Goal: Information Seeking & Learning: Check status

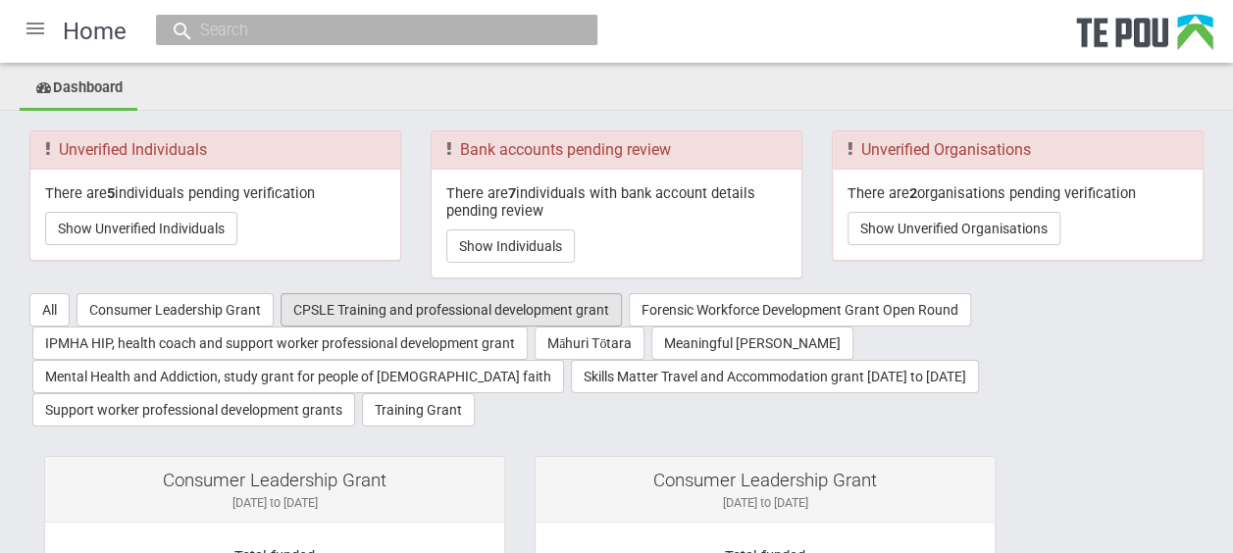
click at [379, 308] on button "CPSLE Training and professional development grant" at bounding box center [451, 309] width 341 height 33
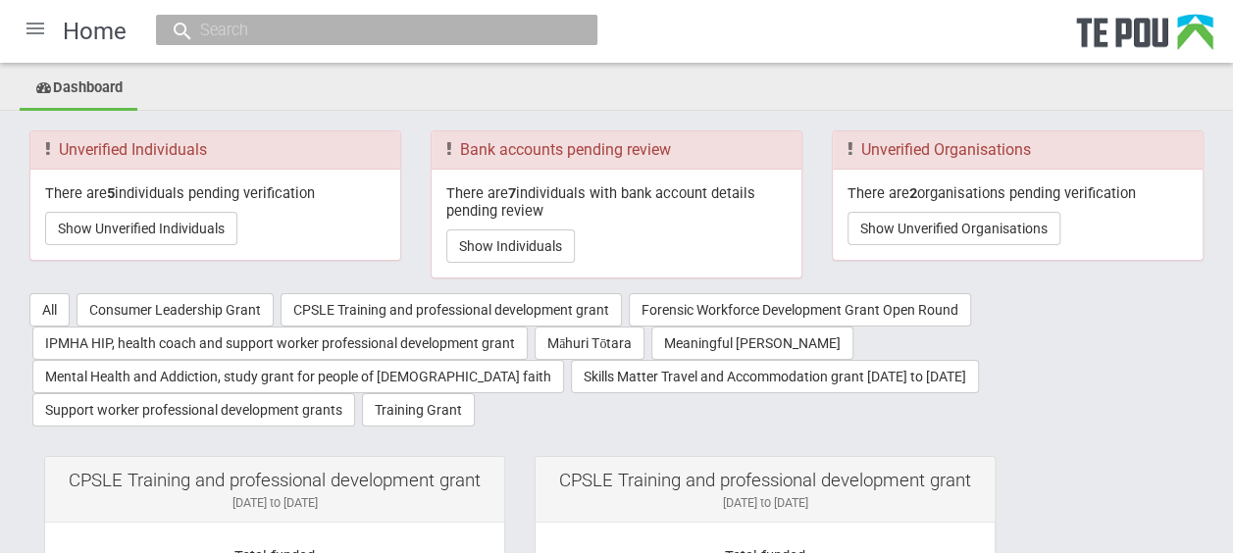
click at [38, 34] on div at bounding box center [35, 28] width 47 height 47
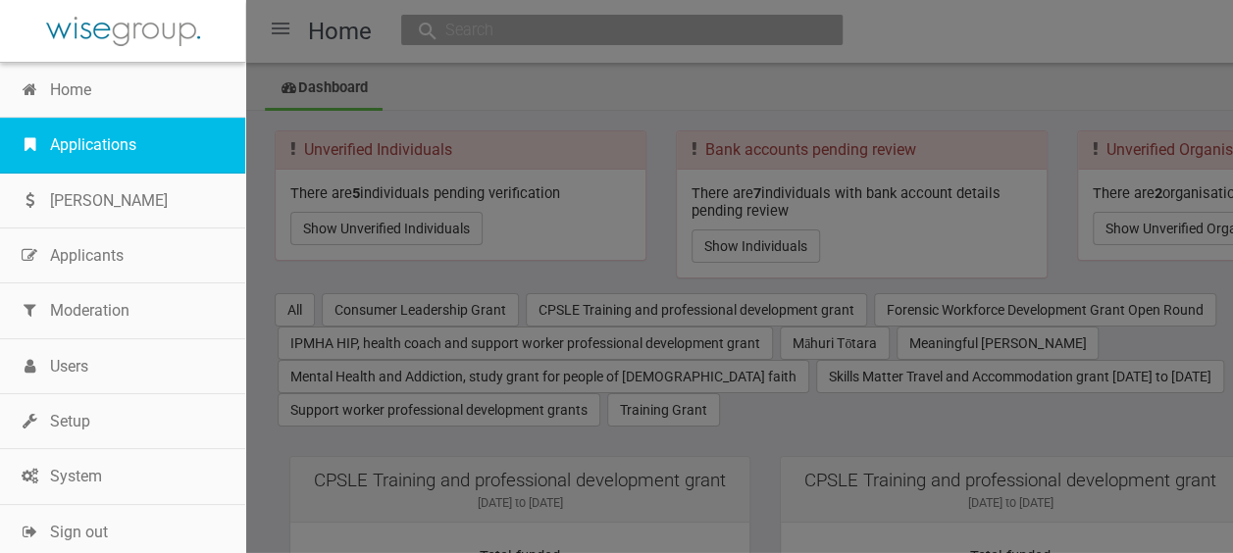
click at [96, 130] on link "Applications" at bounding box center [122, 145] width 245 height 55
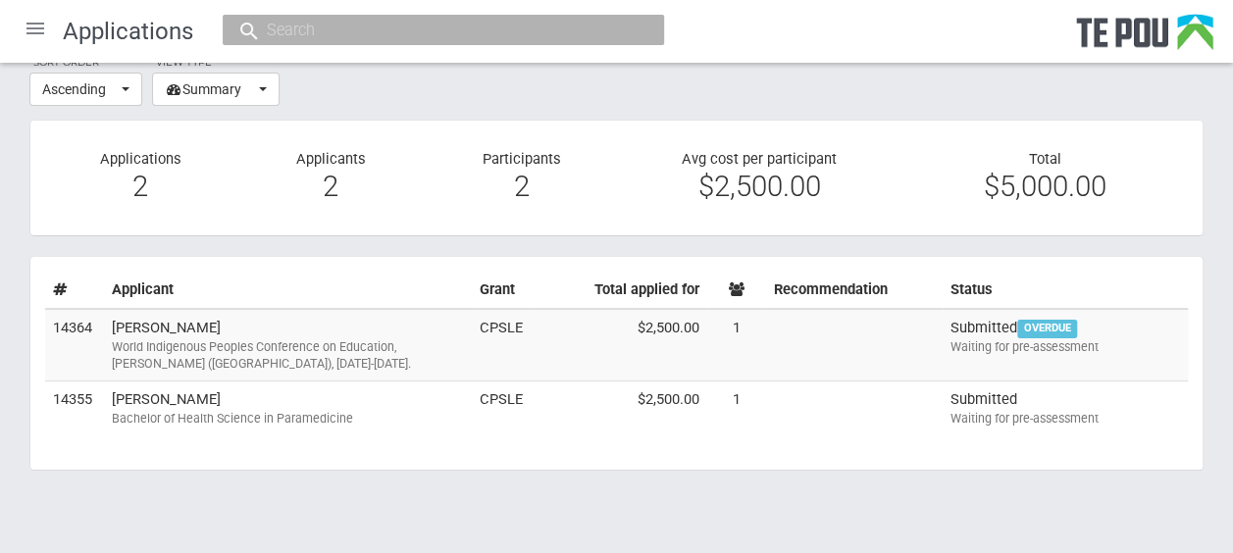
scroll to position [82, 0]
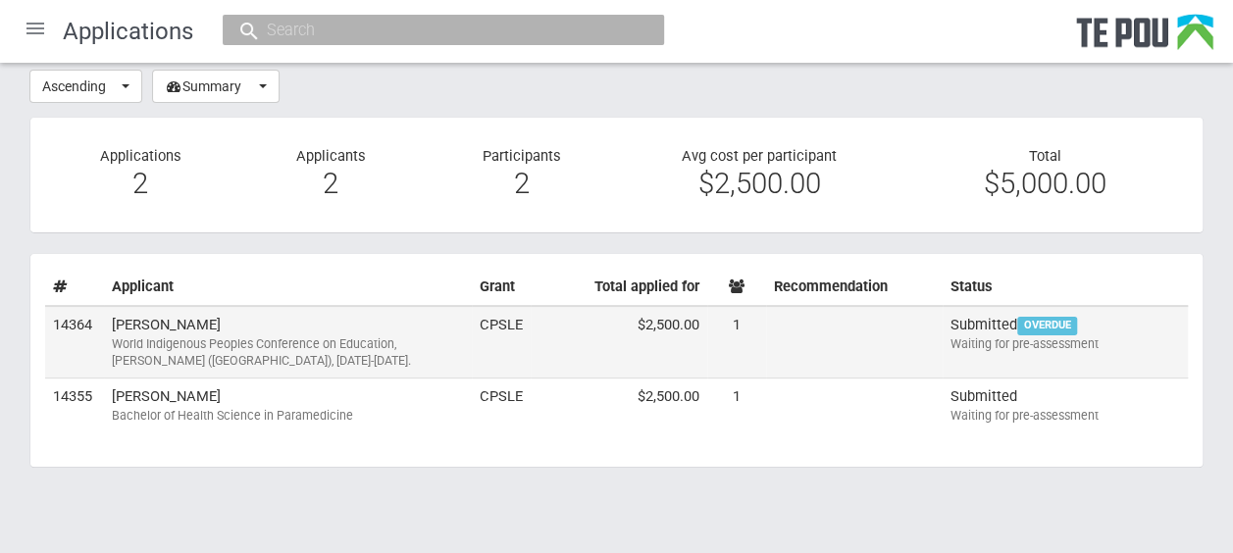
click at [161, 319] on td "Julia Rahui World Indigenous Peoples Conference on Education, Tāmaki Makaurau (…" at bounding box center [288, 342] width 368 height 73
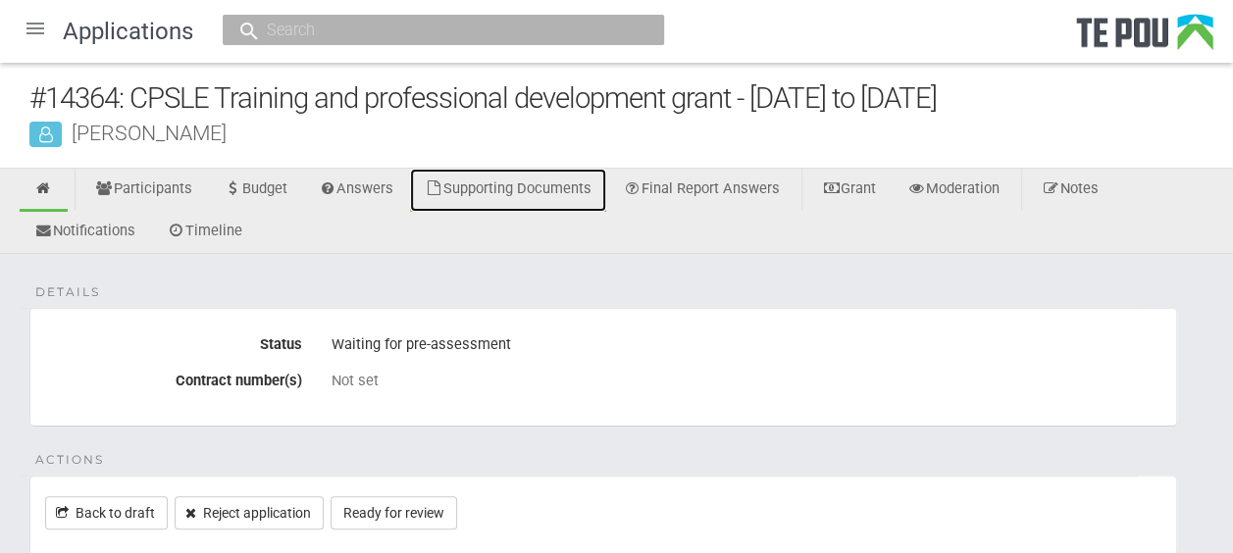
click at [571, 182] on link "Supporting Documents" at bounding box center [508, 190] width 196 height 43
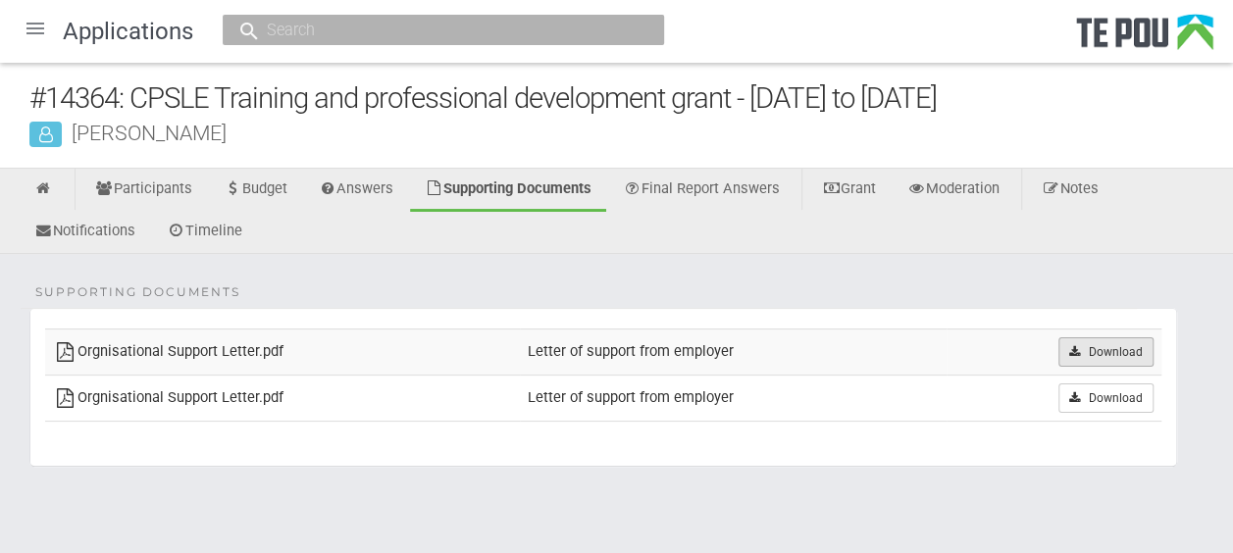
click at [1091, 347] on link "Download" at bounding box center [1106, 352] width 95 height 29
click at [55, 185] on link at bounding box center [44, 190] width 48 height 43
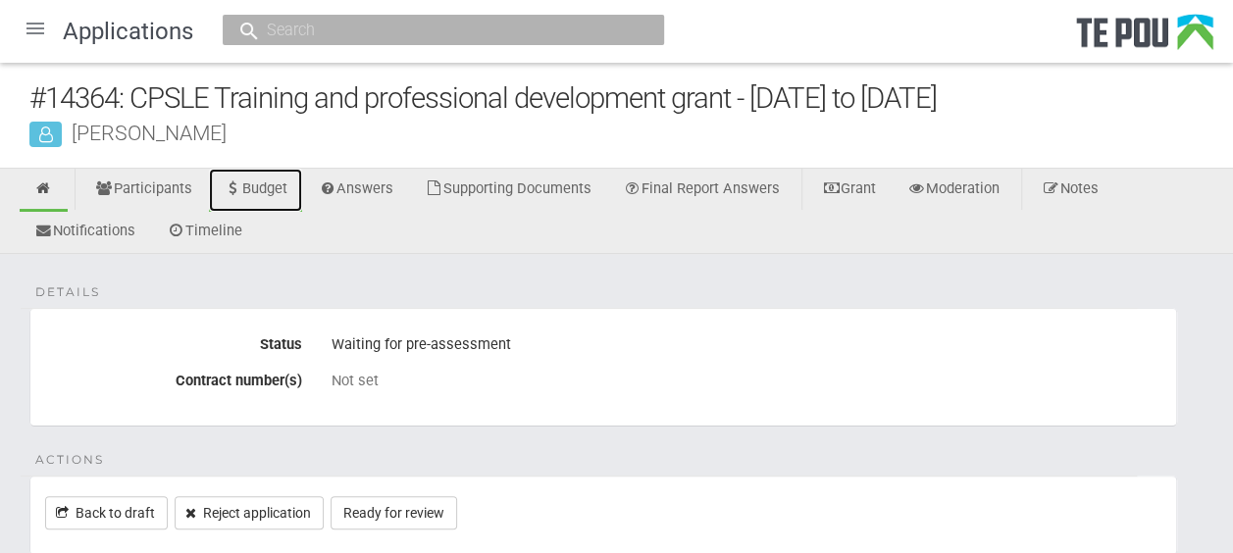
click at [269, 177] on link "Budget" at bounding box center [255, 190] width 93 height 43
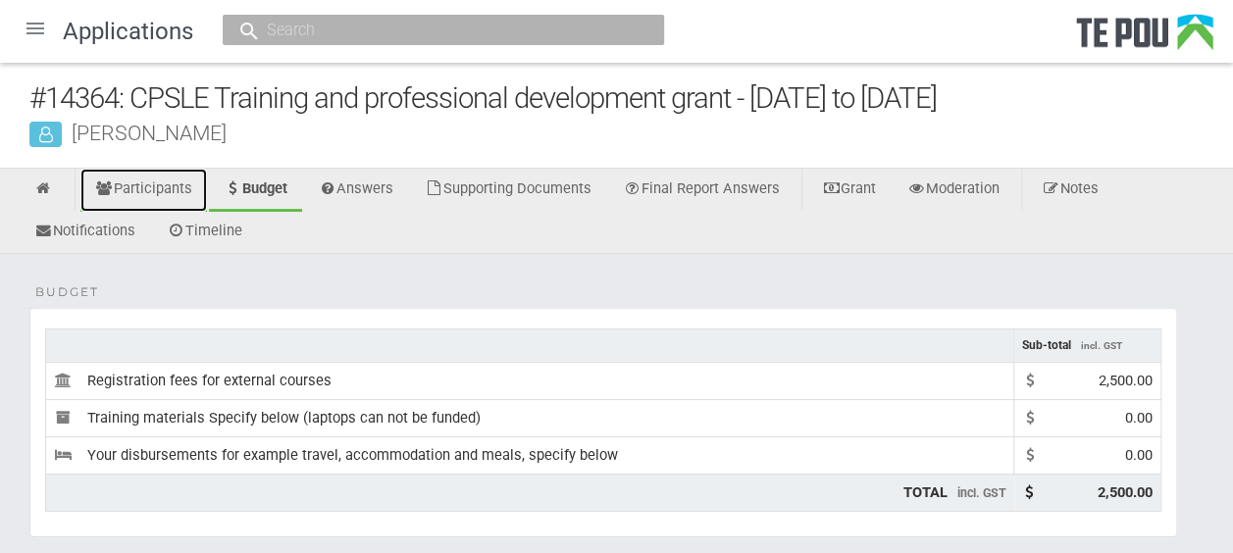
click at [146, 184] on link "Participants" at bounding box center [143, 190] width 127 height 43
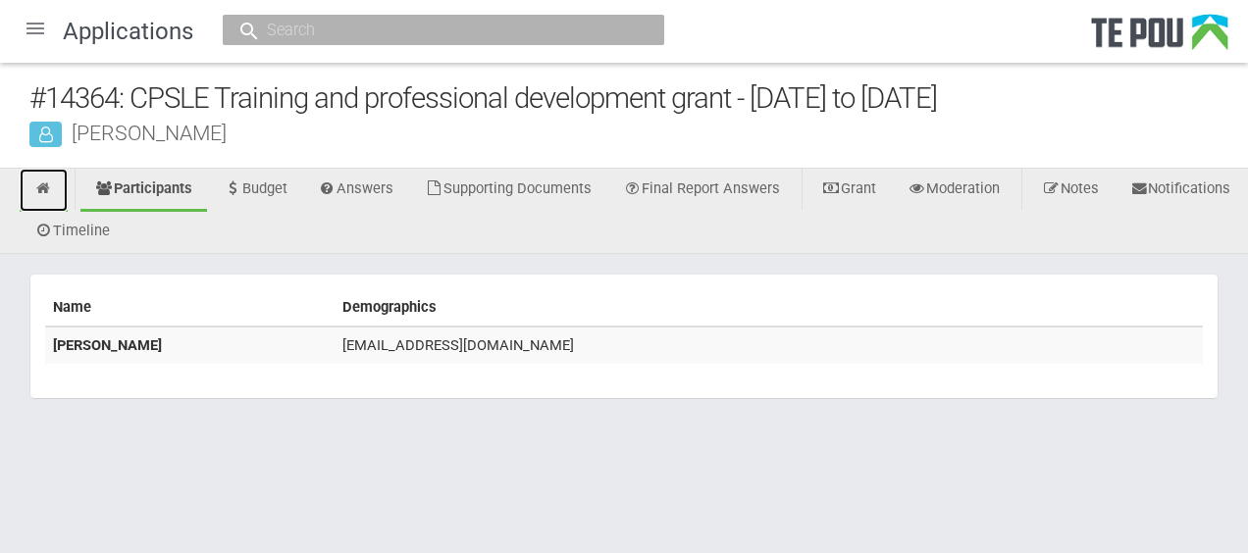
click at [53, 186] on link at bounding box center [44, 190] width 48 height 43
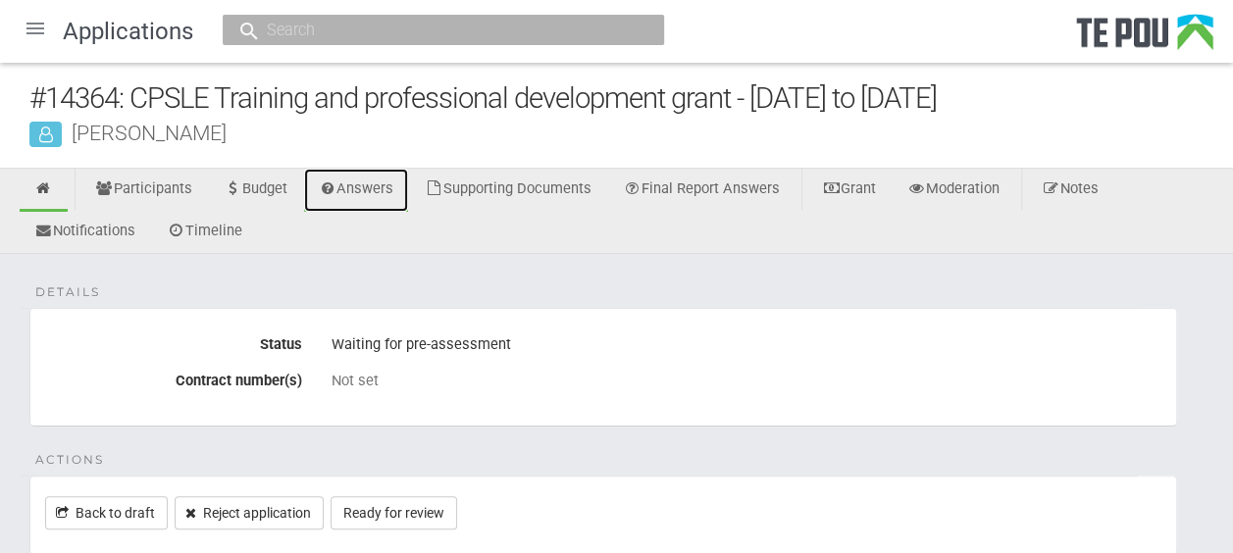
click at [393, 199] on link "Answers" at bounding box center [356, 190] width 105 height 43
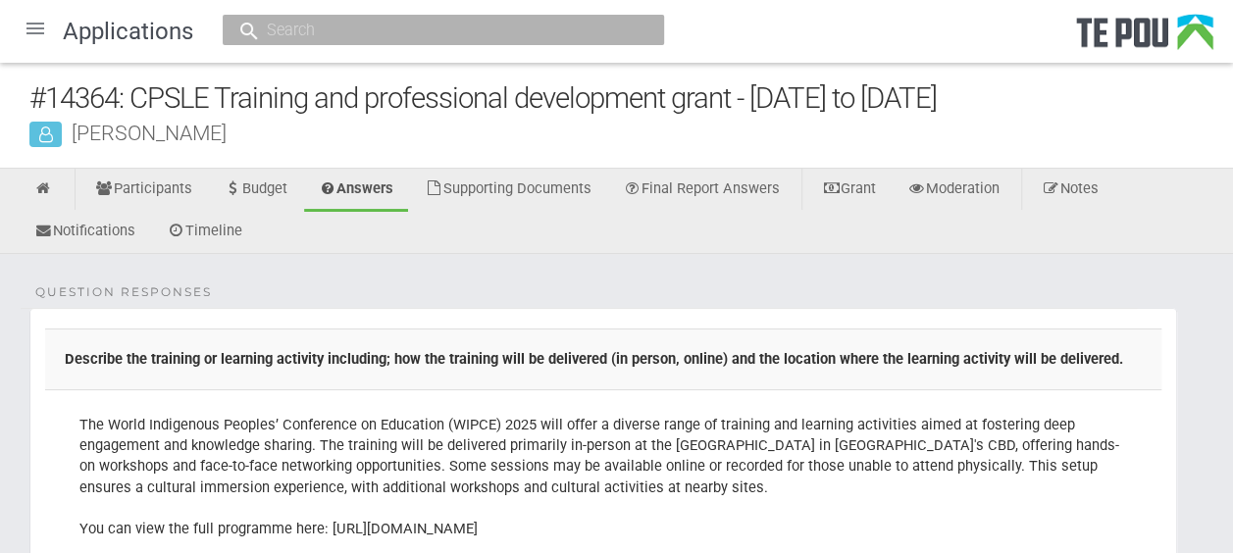
click at [38, 33] on div at bounding box center [35, 28] width 47 height 47
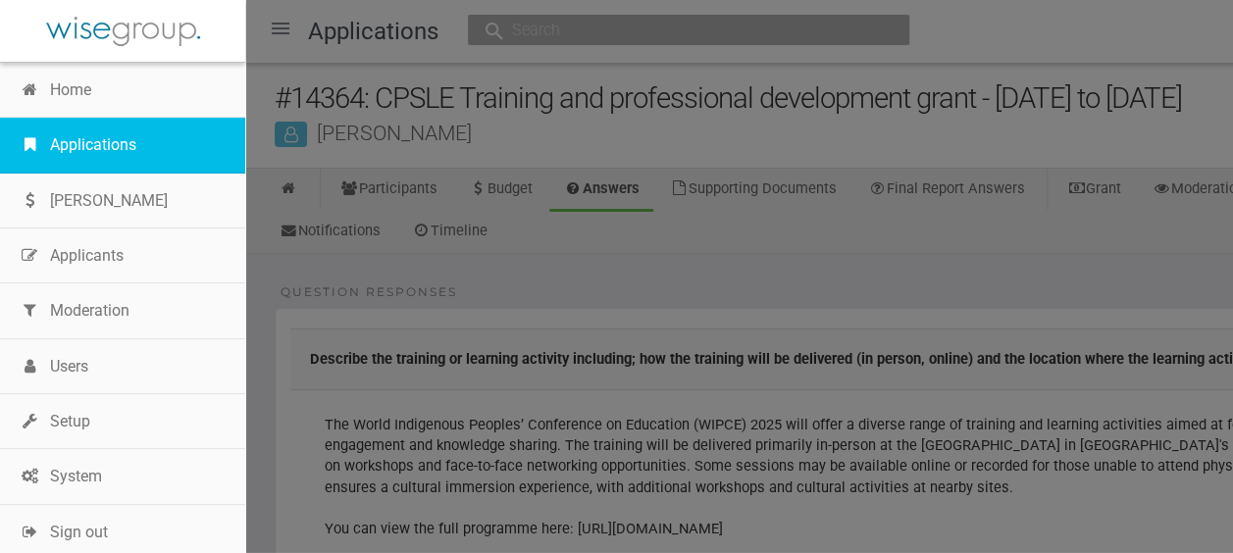
click at [98, 133] on link "Applications" at bounding box center [122, 145] width 245 height 55
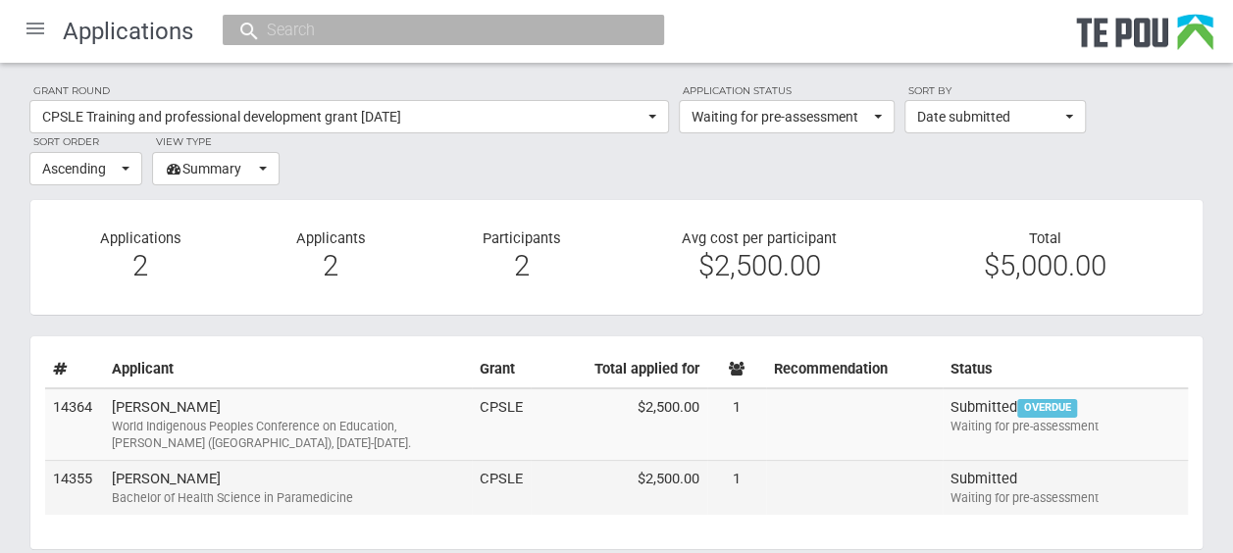
click at [335, 484] on td "Monique Taipeti Bachelor of Health Science in Paramedicine" at bounding box center [288, 488] width 368 height 54
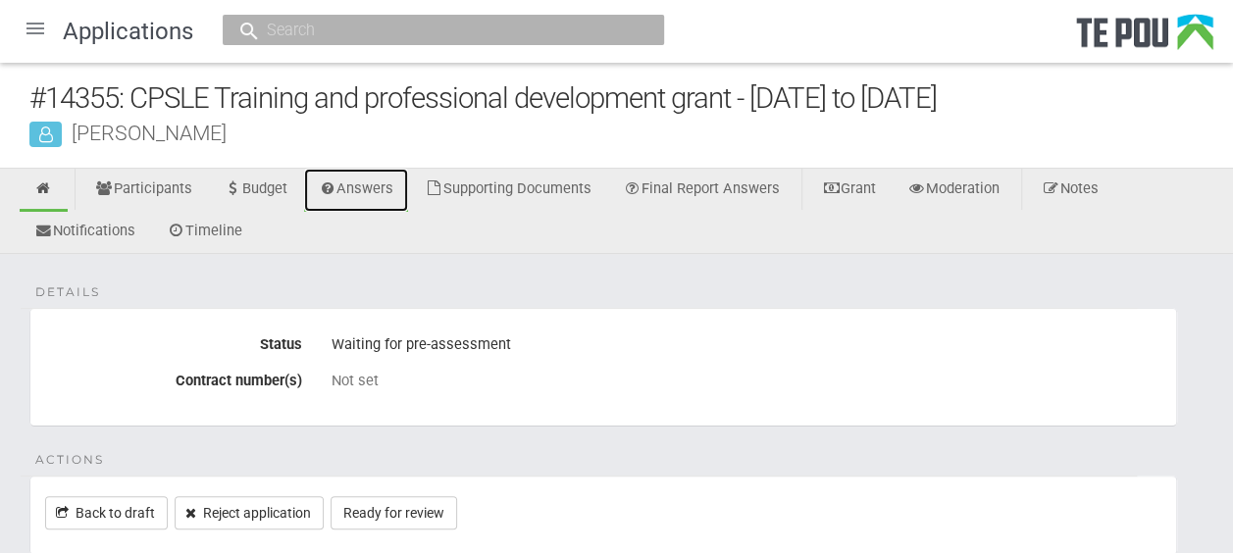
click at [374, 184] on link "Answers" at bounding box center [356, 190] width 105 height 43
